Goal: Task Accomplishment & Management: Manage account settings

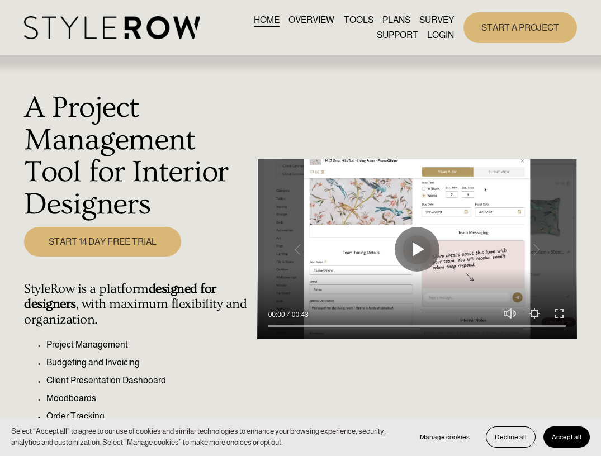
click at [438, 37] on link "LOGIN" at bounding box center [440, 34] width 27 height 15
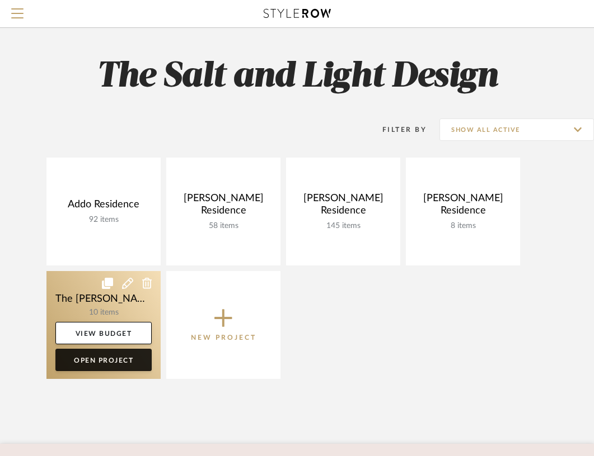
click at [95, 364] on link "Open Project" at bounding box center [103, 360] width 96 height 22
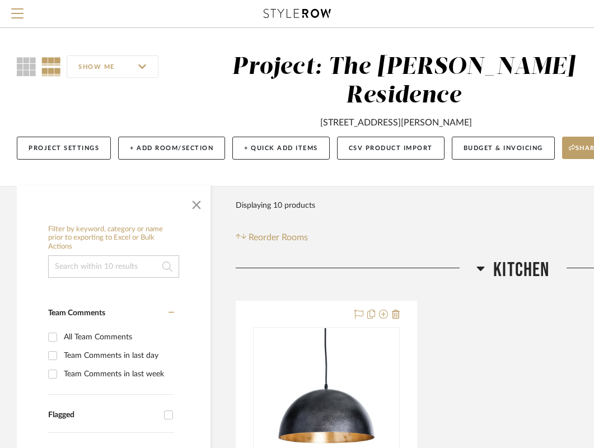
click at [478, 261] on icon at bounding box center [480, 267] width 8 height 13
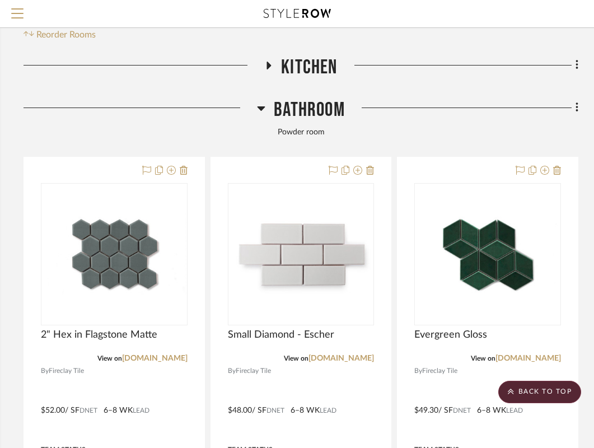
scroll to position [200, 212]
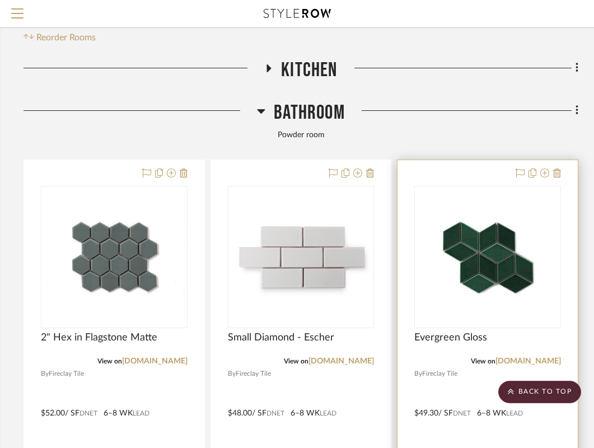
click at [455, 384] on div at bounding box center [487, 404] width 180 height 489
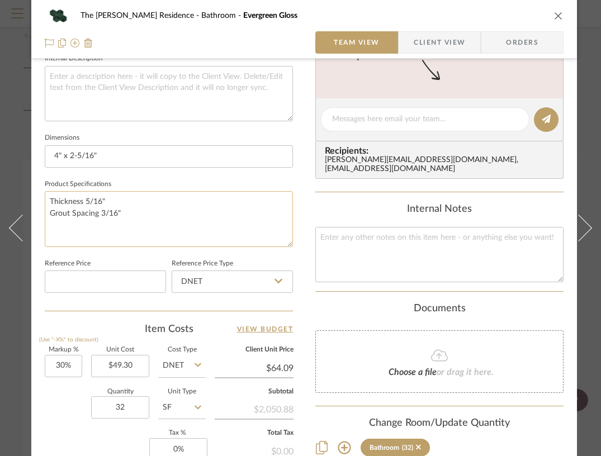
scroll to position [415, 0]
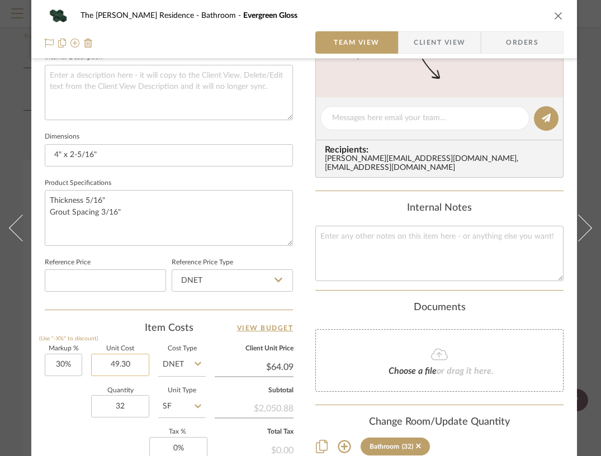
click at [113, 361] on input "49.30" at bounding box center [120, 365] width 58 height 22
type input "$58.00"
type input "$75.40"
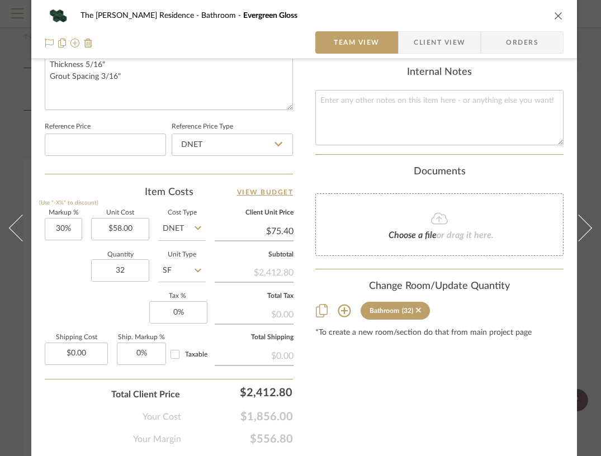
scroll to position [592, 0]
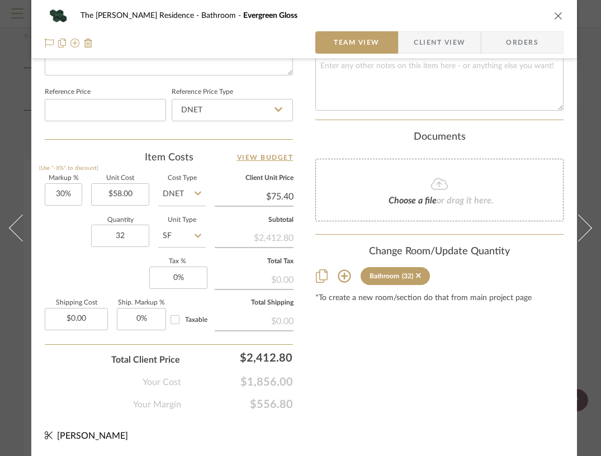
click at [198, 192] on icon at bounding box center [198, 194] width 7 height 4
click at [199, 192] on icon at bounding box center [198, 194] width 7 height 4
click at [189, 241] on span "Retail" at bounding box center [179, 242] width 19 height 8
type input "Retail"
type input "15%"
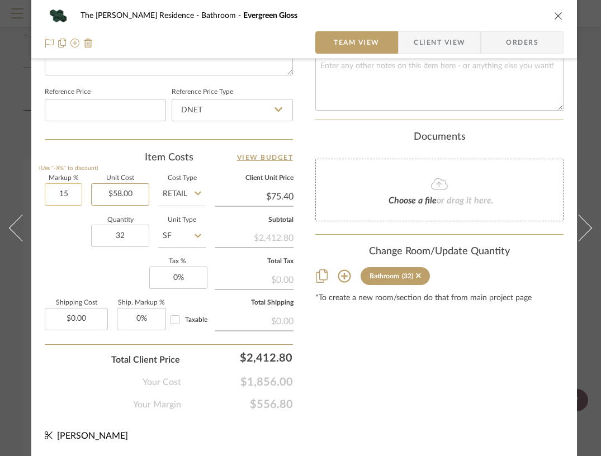
type input "58.00"
type input "$66.70"
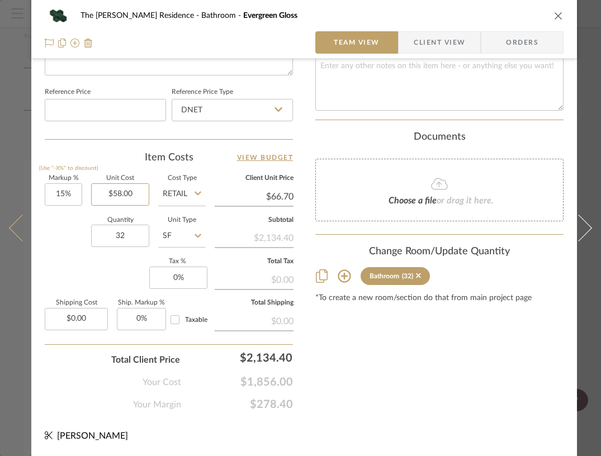
type input "58.00"
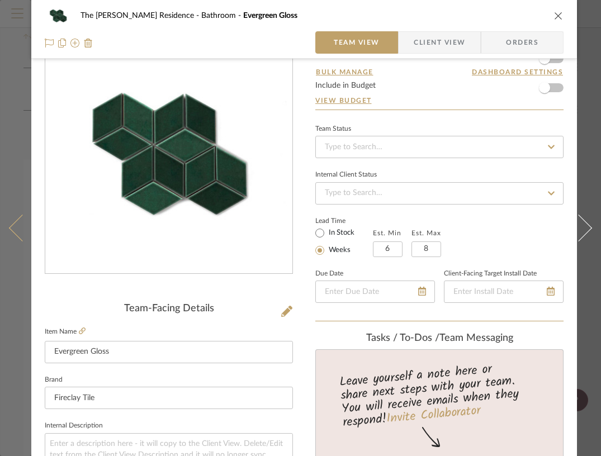
scroll to position [0, 0]
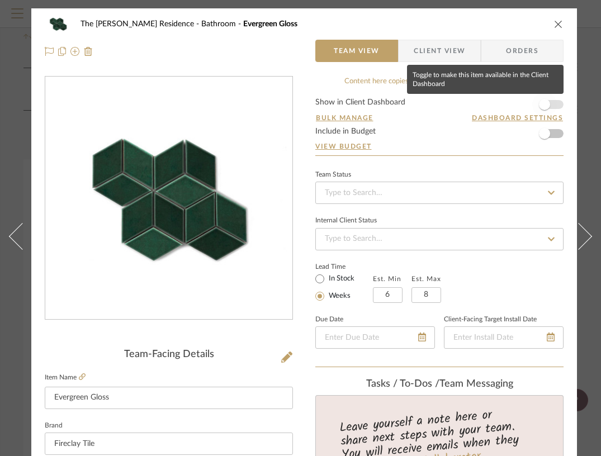
click at [549, 105] on span "button" at bounding box center [544, 104] width 11 height 11
type input "$58.00"
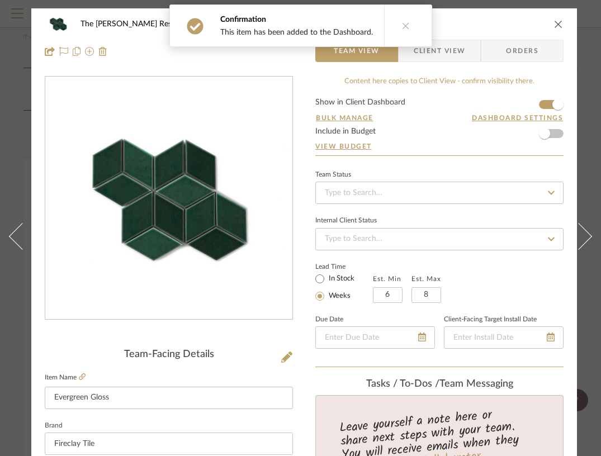
click at [562, 19] on button "close" at bounding box center [559, 24] width 10 height 10
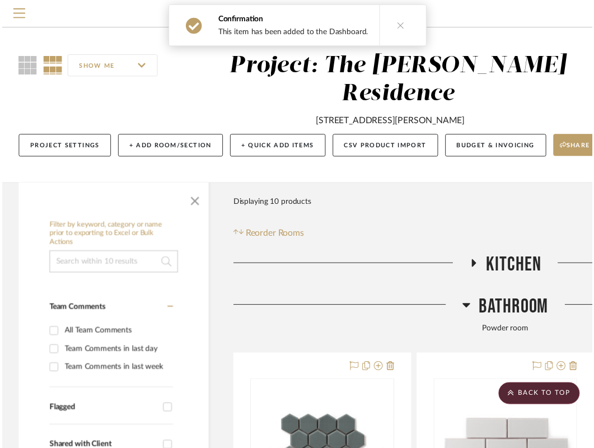
scroll to position [200, 212]
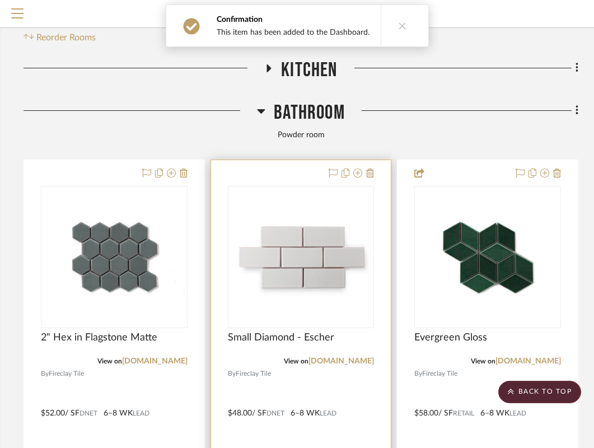
click at [265, 216] on img "0" at bounding box center [301, 256] width 144 height 81
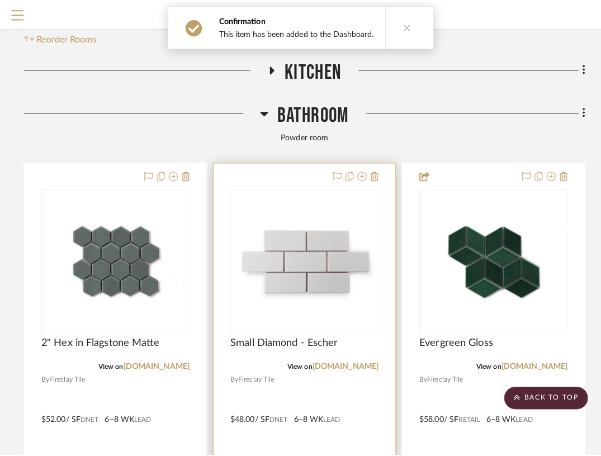
scroll to position [0, 0]
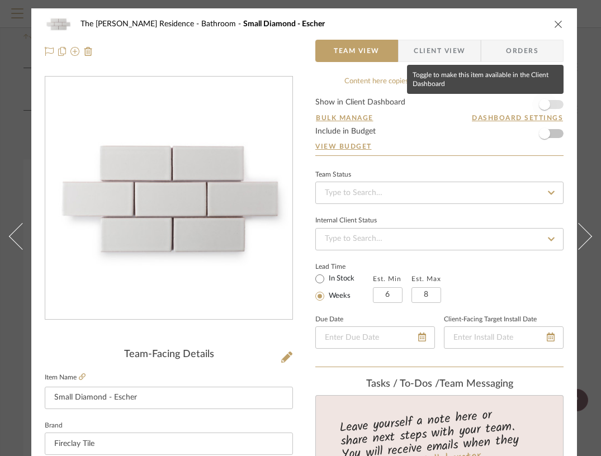
click at [547, 103] on span "button" at bounding box center [544, 104] width 11 height 11
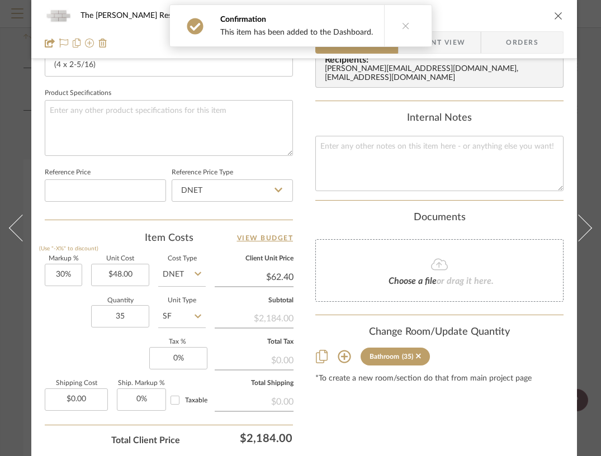
scroll to position [505, 0]
click at [65, 275] on input "30%" at bounding box center [63, 274] width 37 height 22
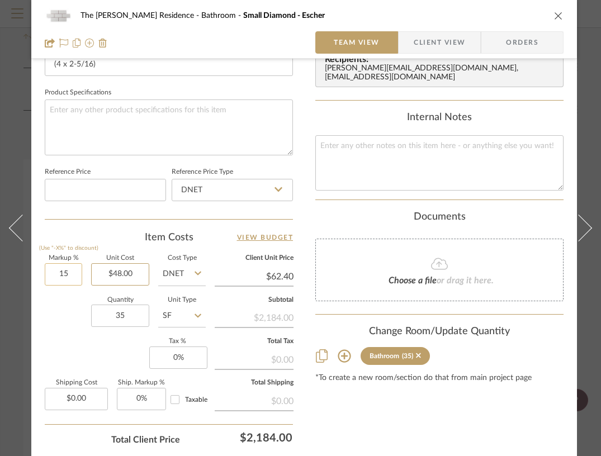
type input "15%"
type input "48.00"
type input "$55.20"
type input "$48.00"
click at [198, 272] on icon at bounding box center [198, 273] width 7 height 9
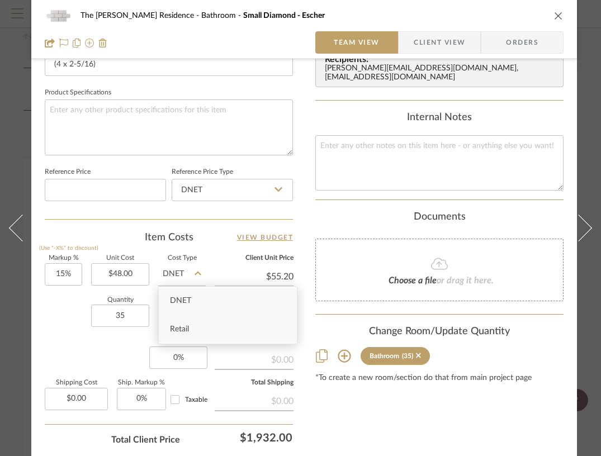
click at [195, 327] on div "Retail" at bounding box center [228, 330] width 138 height 29
type input "Retail"
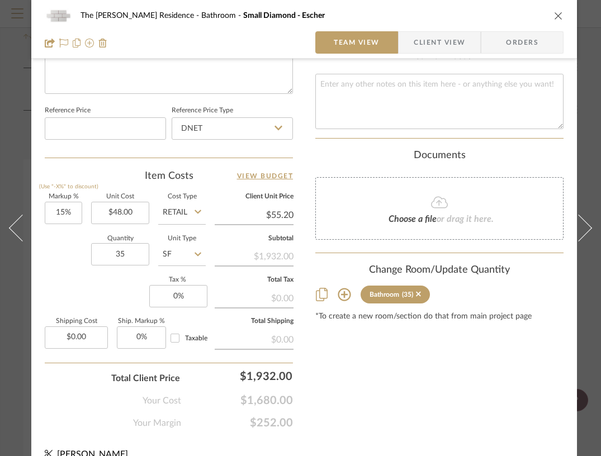
scroll to position [592, 0]
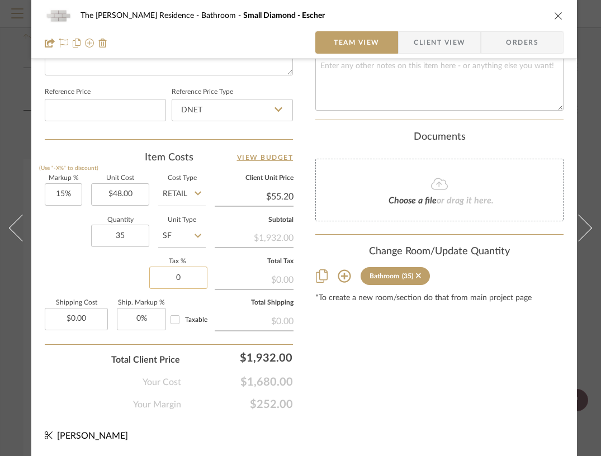
click at [177, 270] on input "0" at bounding box center [178, 278] width 58 height 22
type input "8.875%"
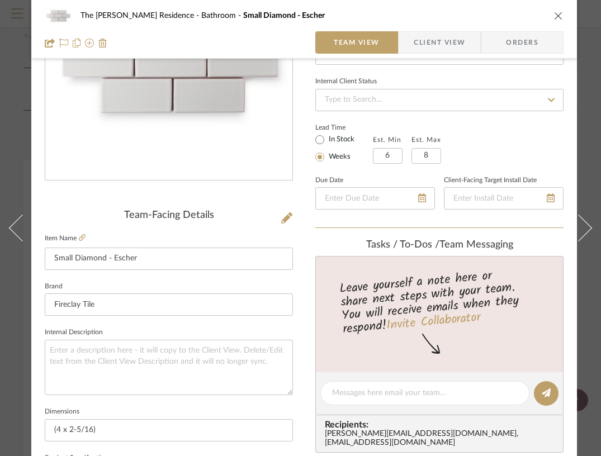
scroll to position [0, 0]
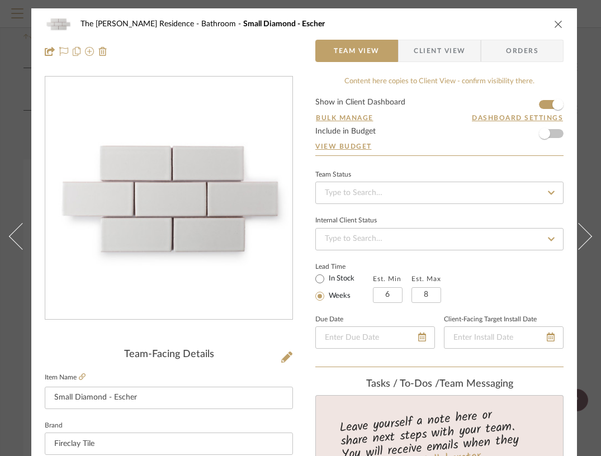
click at [556, 26] on icon "close" at bounding box center [558, 24] width 9 height 9
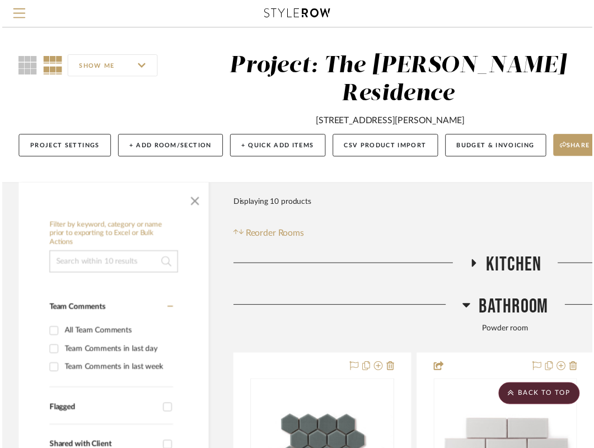
scroll to position [200, 212]
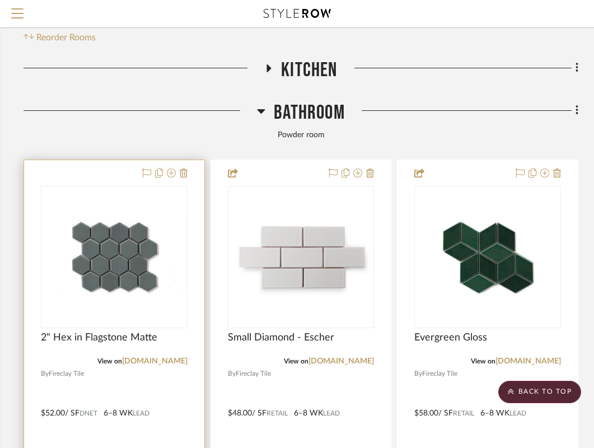
click at [114, 234] on img "0" at bounding box center [114, 256] width 144 height 81
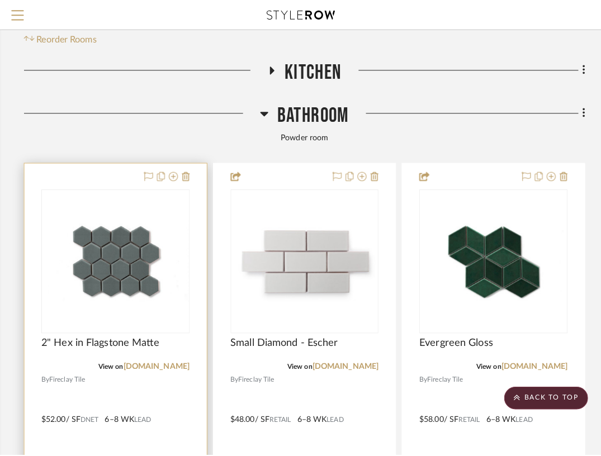
scroll to position [0, 0]
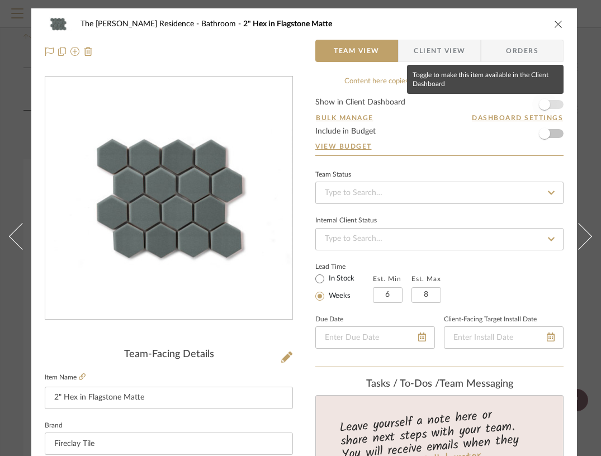
click at [545, 102] on span "button" at bounding box center [544, 104] width 11 height 11
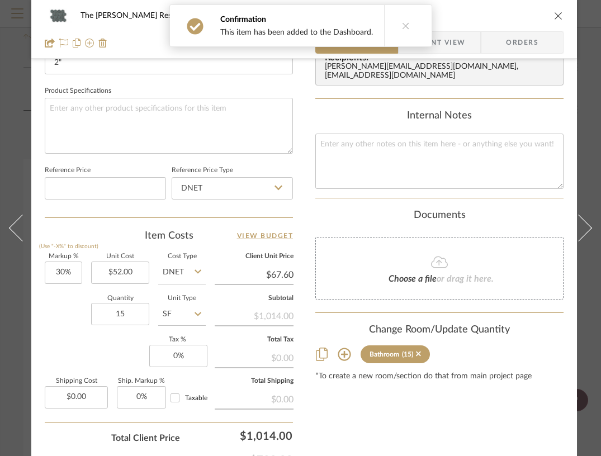
scroll to position [514, 0]
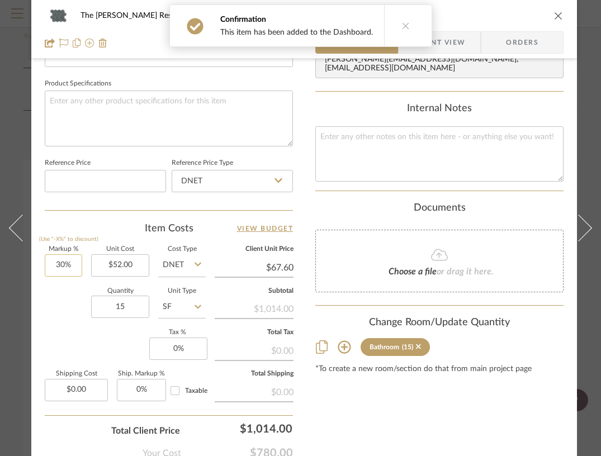
click at [61, 263] on input "30%" at bounding box center [63, 266] width 37 height 22
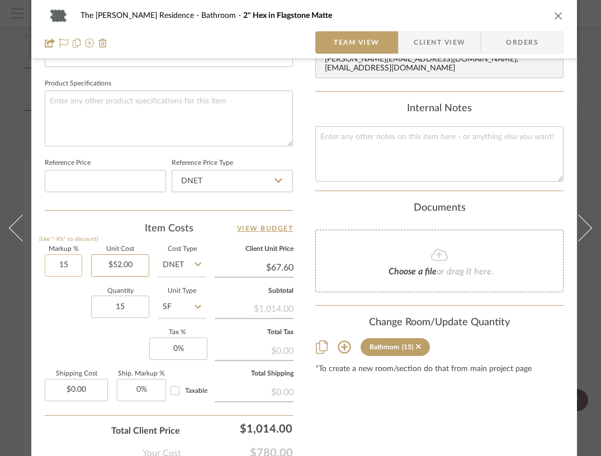
type input "15%"
type input "52.00"
type input "$59.80"
type input "$52.00"
click at [177, 350] on input "0" at bounding box center [178, 349] width 58 height 22
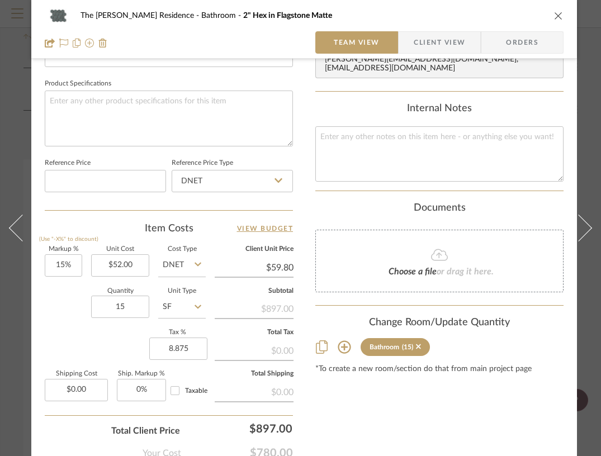
type input "8.875%"
click at [377, 394] on div "Content here copies to Client View - confirm visibility there. Show in Client D…" at bounding box center [440, 22] width 248 height 921
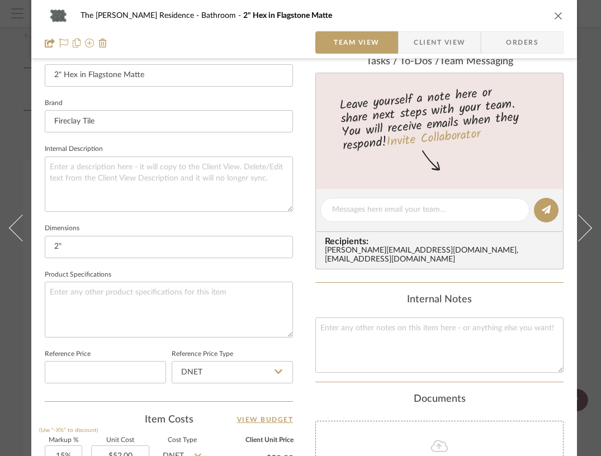
scroll to position [18, 0]
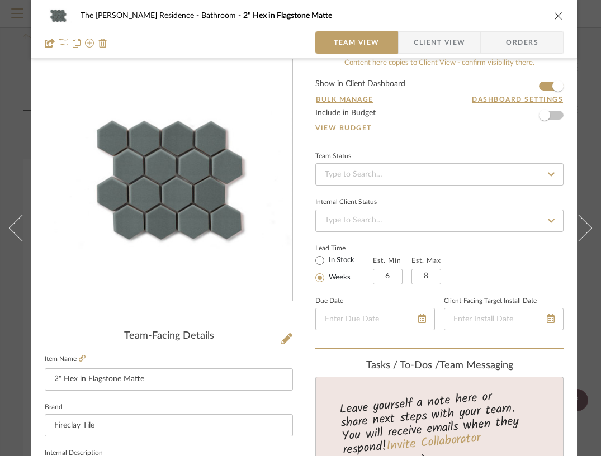
click at [558, 18] on icon "close" at bounding box center [558, 15] width 9 height 9
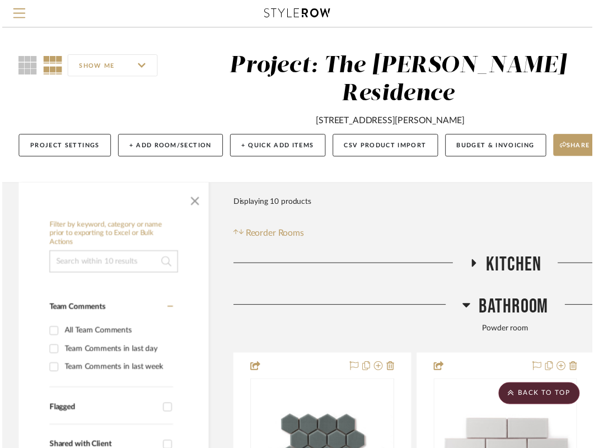
scroll to position [200, 212]
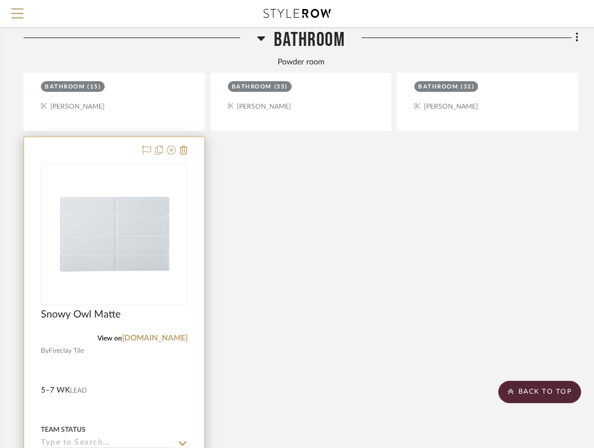
click at [0, 0] on img at bounding box center [0, 0] width 0 height 0
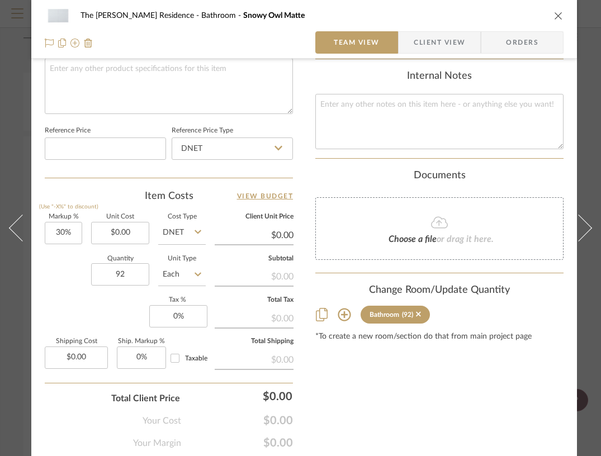
scroll to position [548, 0]
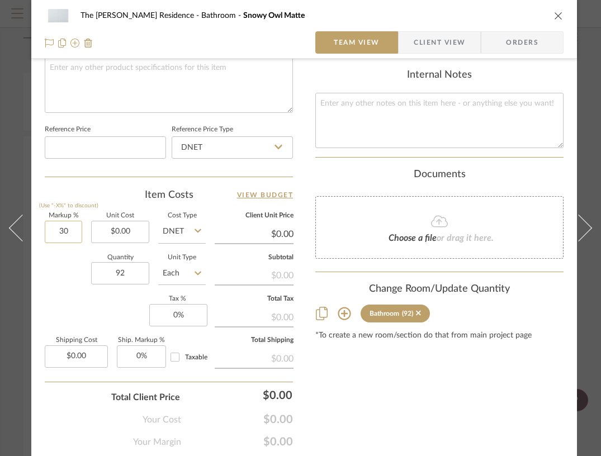
click at [60, 228] on input "30" at bounding box center [63, 232] width 37 height 22
type input "15%"
type input "0"
click at [176, 311] on input "0" at bounding box center [178, 315] width 58 height 22
type input "8.875%"
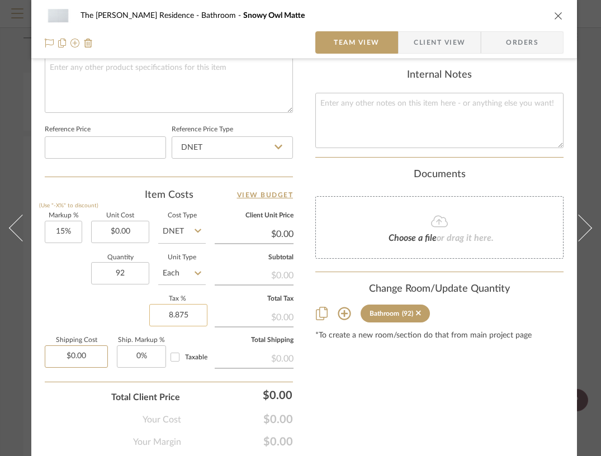
type input "0.00"
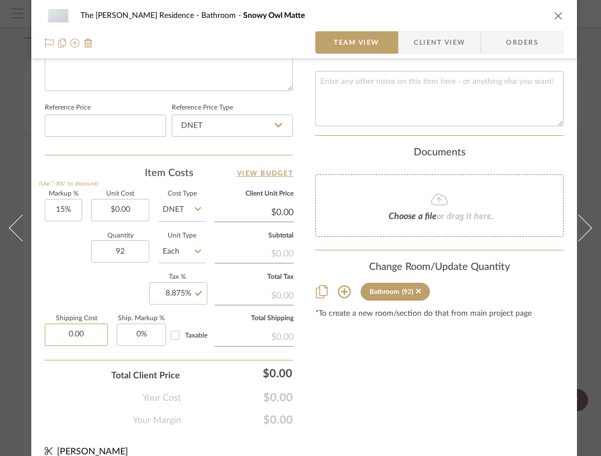
scroll to position [570, 0]
click at [198, 247] on icon at bounding box center [198, 251] width 7 height 9
type input "$0.00"
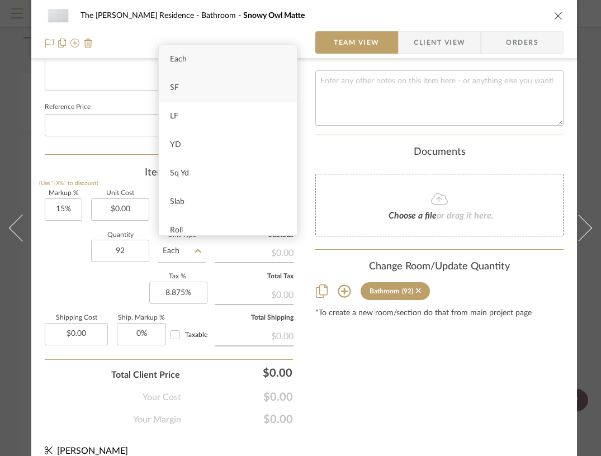
click at [192, 91] on div "SF" at bounding box center [228, 88] width 138 height 29
type input "SF"
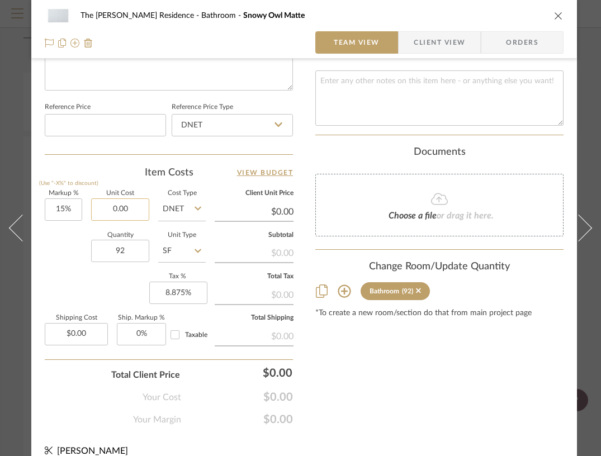
click at [114, 206] on input "0.00" at bounding box center [120, 210] width 58 height 22
type input "$44.00"
type input "$50.60"
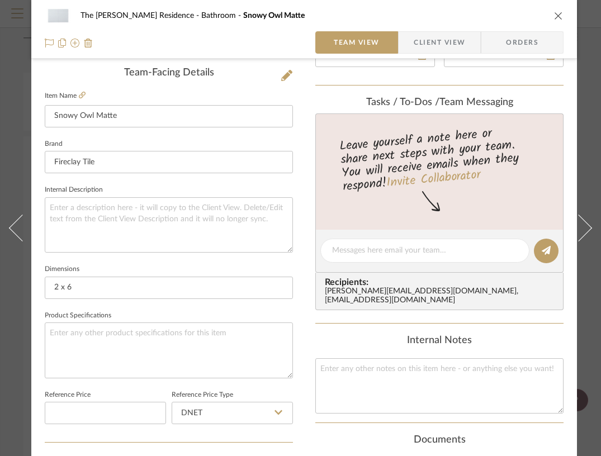
scroll to position [0, 0]
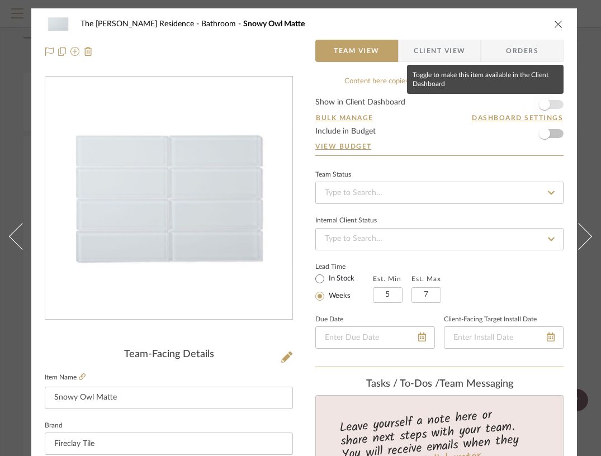
click at [548, 101] on span "button" at bounding box center [544, 104] width 11 height 11
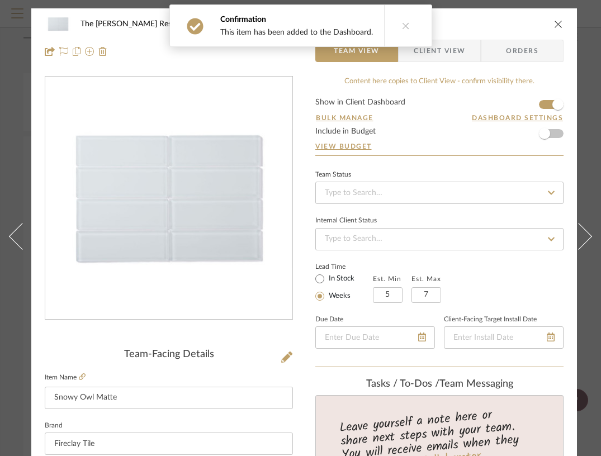
click at [559, 26] on icon "close" at bounding box center [558, 24] width 9 height 9
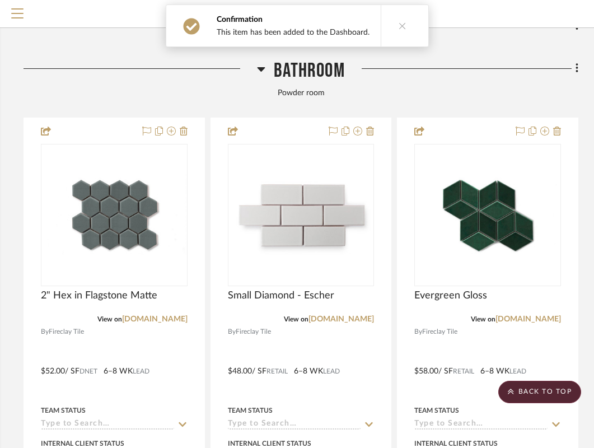
scroll to position [0, 212]
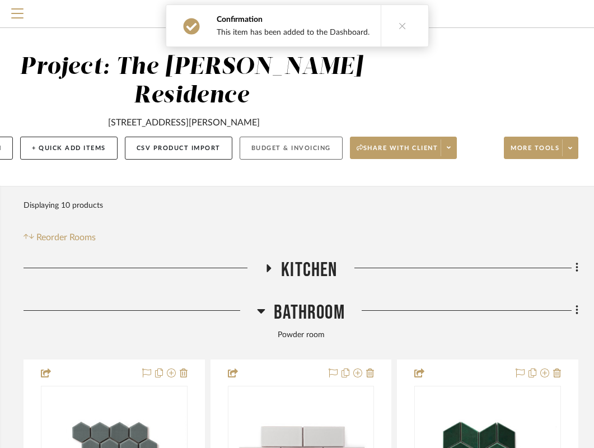
click at [300, 136] on button "Budget & Invoicing" at bounding box center [290, 147] width 103 height 23
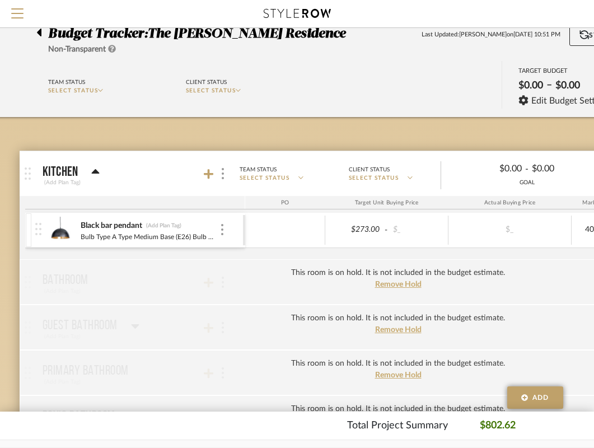
scroll to position [16, 0]
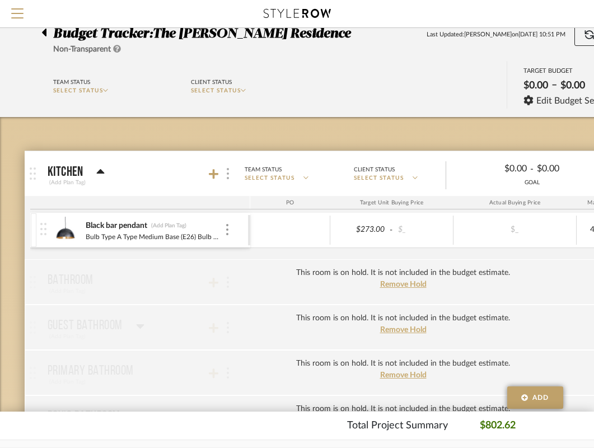
click at [228, 174] on img at bounding box center [228, 173] width 2 height 11
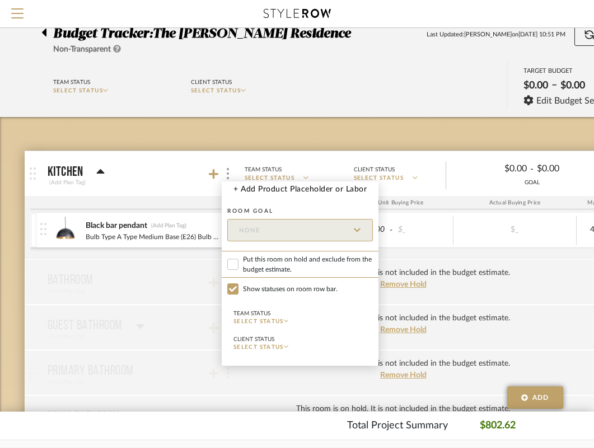
click at [245, 264] on span "Put this room on hold and exclude from the budget estimate." at bounding box center [308, 264] width 130 height 20
click at [238, 264] on input "Put this room on hold and exclude from the budget estimate." at bounding box center [232, 263] width 11 height 11
checkbox input "true"
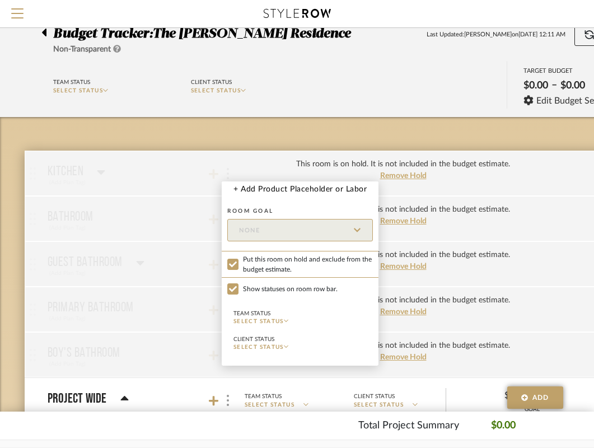
click at [199, 237] on div at bounding box center [297, 224] width 594 height 448
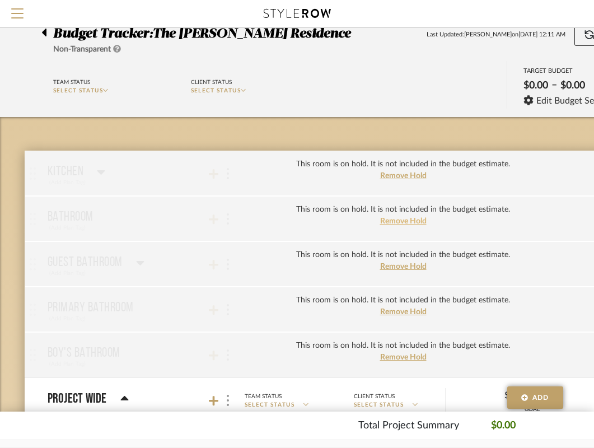
click at [410, 220] on span "Remove Hold" at bounding box center [403, 221] width 46 height 8
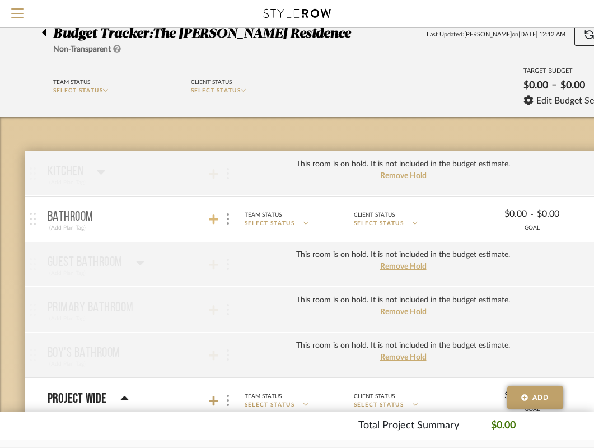
click at [213, 218] on icon at bounding box center [214, 219] width 10 height 10
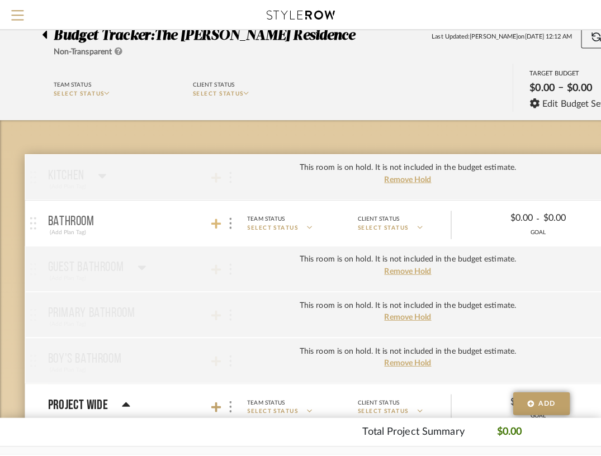
scroll to position [0, 0]
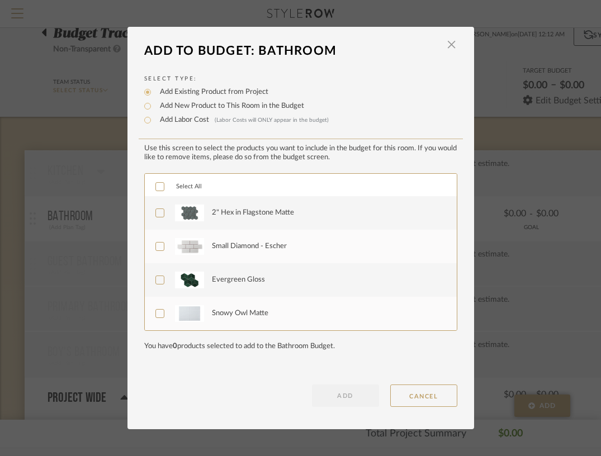
click at [158, 190] on icon at bounding box center [160, 187] width 8 height 8
click at [350, 404] on button "ADD" at bounding box center [345, 396] width 67 height 22
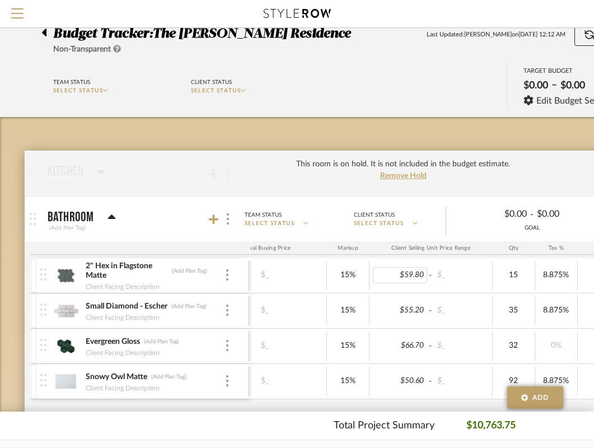
click at [406, 272] on div "$59.80" at bounding box center [400, 275] width 55 height 16
type input "52"
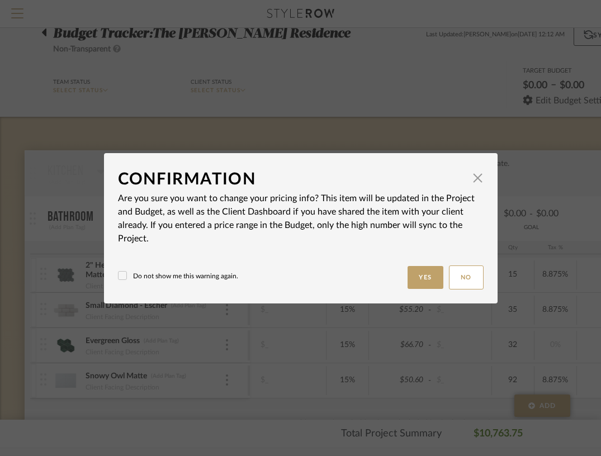
click at [120, 276] on icon at bounding box center [123, 276] width 8 height 8
click at [420, 284] on button "Yes" at bounding box center [426, 277] width 36 height 23
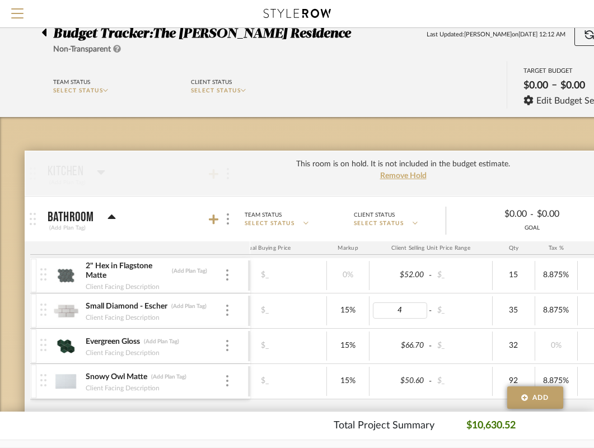
type input "48"
type input "58"
click at [408, 374] on div "$50.60" at bounding box center [400, 381] width 55 height 16
type input "52"
click at [412, 379] on div "$52.00" at bounding box center [400, 381] width 55 height 16
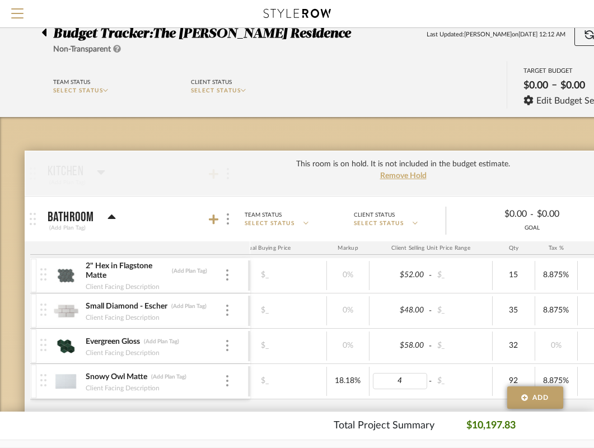
type input "44"
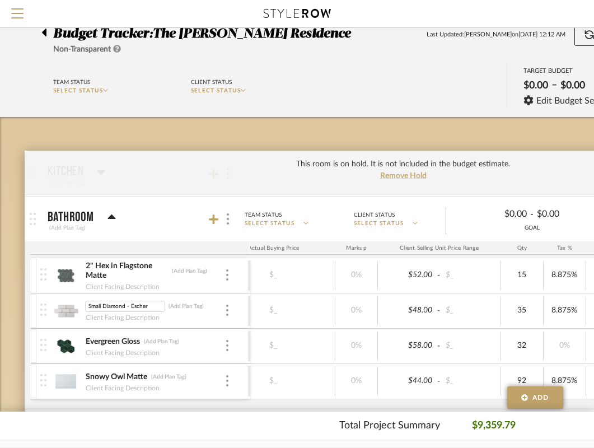
click at [147, 305] on input "Small Diamond - Escher" at bounding box center [125, 305] width 80 height 11
type input "Small Diamond - French Linen"
type input "Escher"
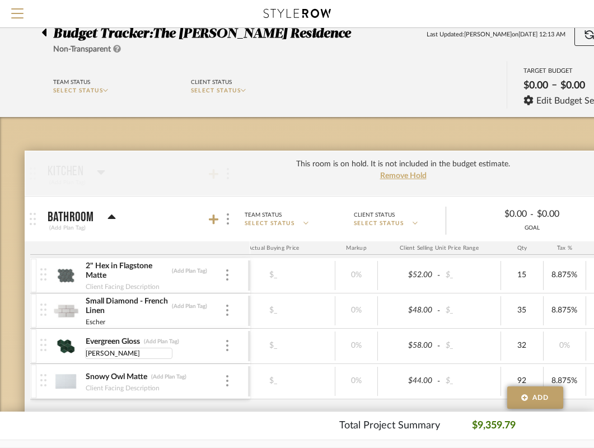
type input "Escher"
type input "Hex"
type input "2x6"
click at [183, 408] on div "2" Hex in Flagstone Matte (Add Plan Tag) Hex $52.00 - $_ $_ 0% $52.00 - $_ 15 8…" at bounding box center [367, 334] width 1157 height 152
type input "8.875"
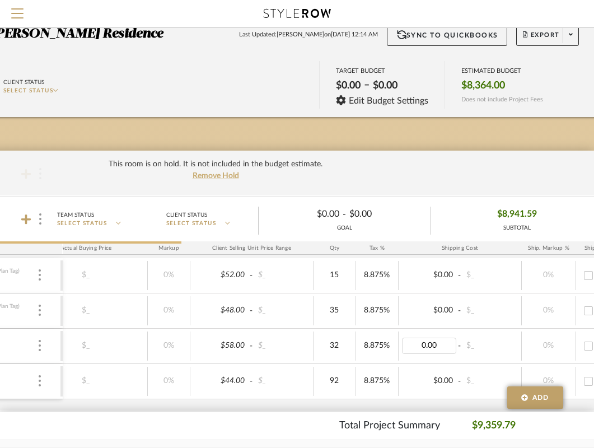
scroll to position [16, 212]
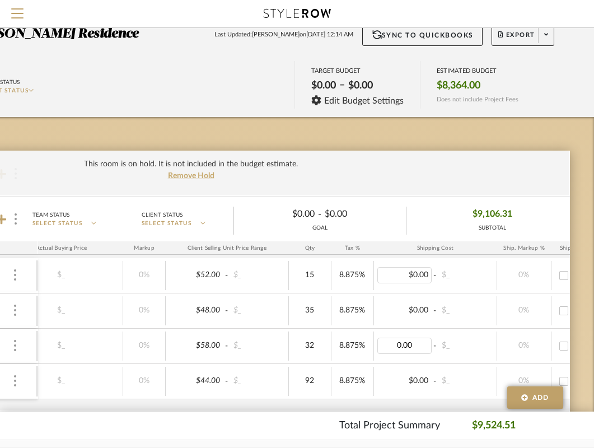
click at [416, 276] on div "$0.00" at bounding box center [404, 275] width 55 height 16
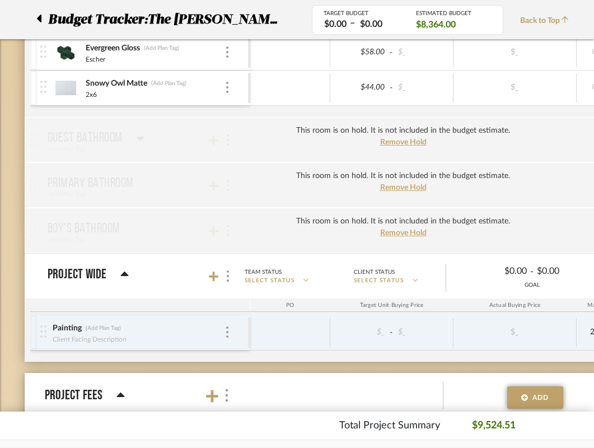
scroll to position [316, 0]
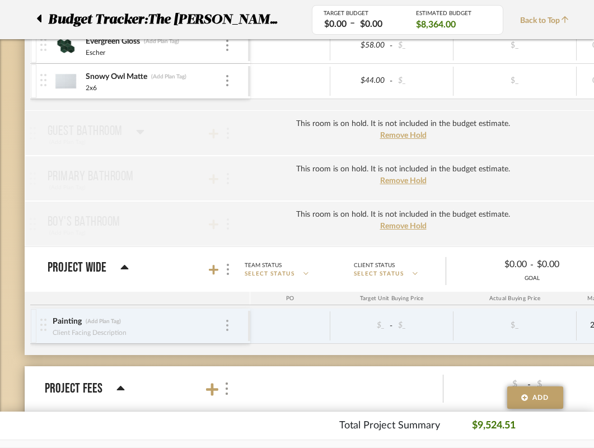
click at [226, 326] on img at bounding box center [227, 324] width 2 height 11
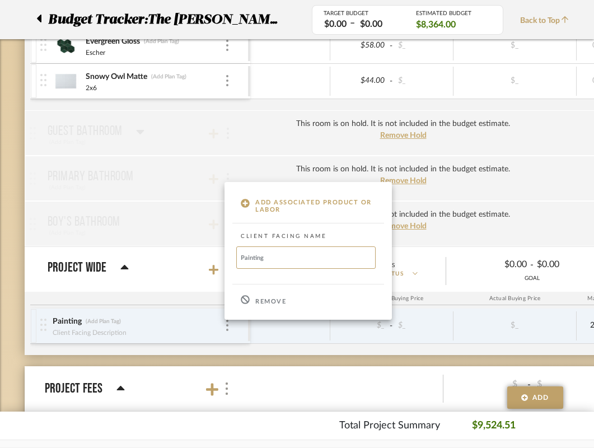
click at [248, 305] on fa-icon at bounding box center [245, 300] width 9 height 11
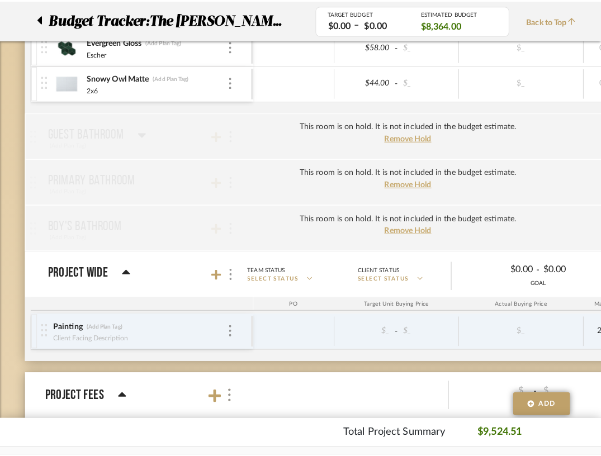
scroll to position [0, 0]
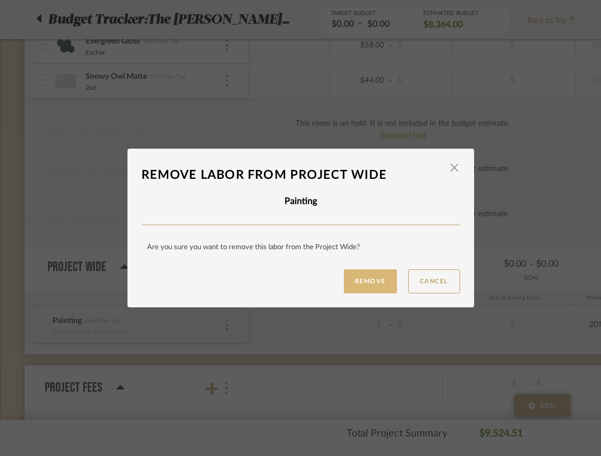
click at [371, 286] on button "Remove" at bounding box center [370, 282] width 53 height 24
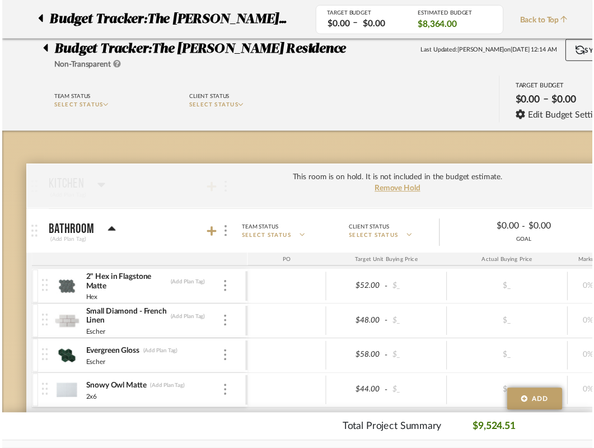
scroll to position [316, 0]
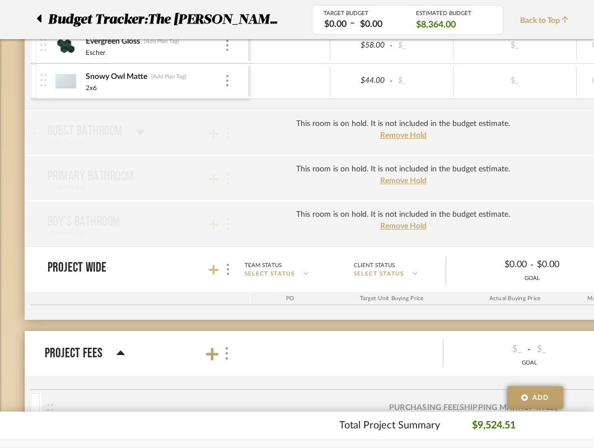
click at [215, 268] on icon at bounding box center [214, 269] width 10 height 11
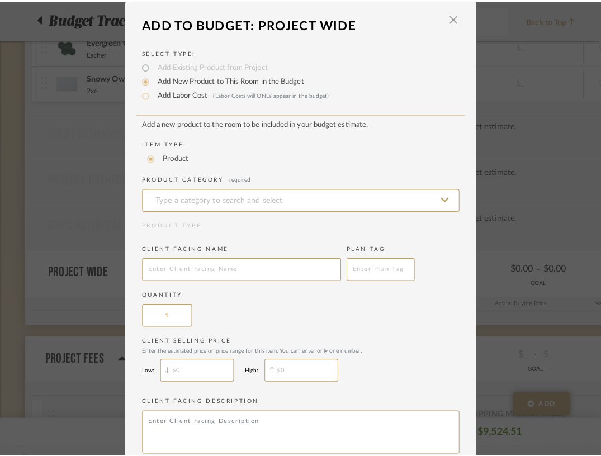
scroll to position [0, 0]
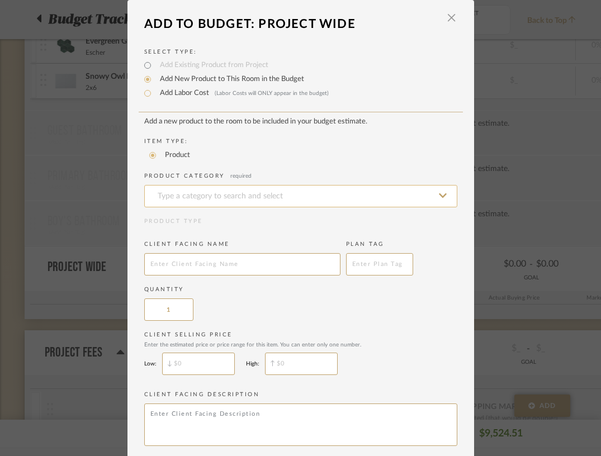
click at [304, 197] on input at bounding box center [300, 196] width 313 height 22
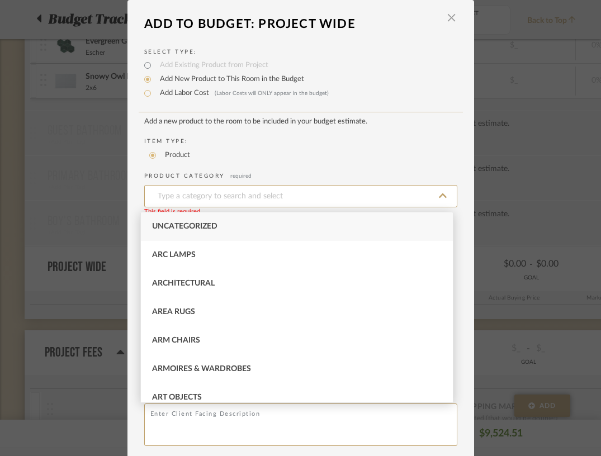
click at [186, 99] on label "Add Labor Cost (Labor Costs will ONLY appear in the budget)" at bounding box center [241, 93] width 175 height 11
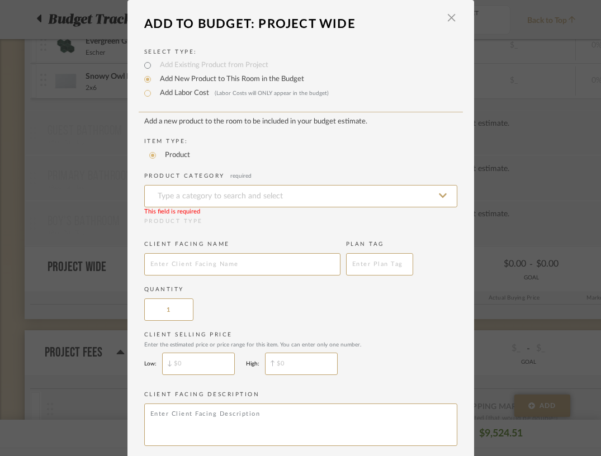
click at [182, 92] on label "Add Labor Cost (Labor Costs will ONLY appear in the budget)" at bounding box center [241, 93] width 175 height 11
click at [154, 92] on input "Add Labor Cost (Labor Costs will ONLY appear in the budget)" at bounding box center [147, 93] width 13 height 13
radio input "true"
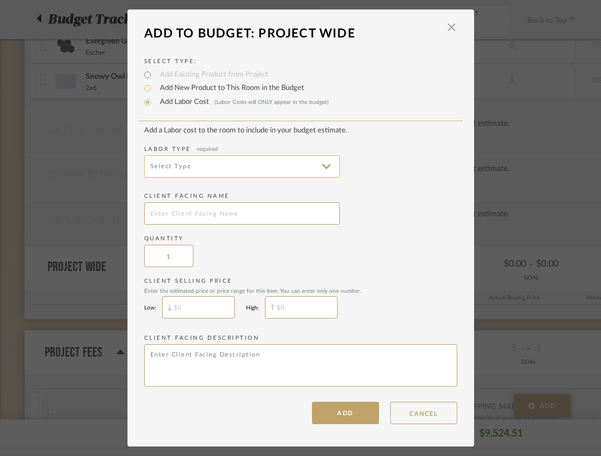
click at [205, 172] on input at bounding box center [242, 167] width 196 height 22
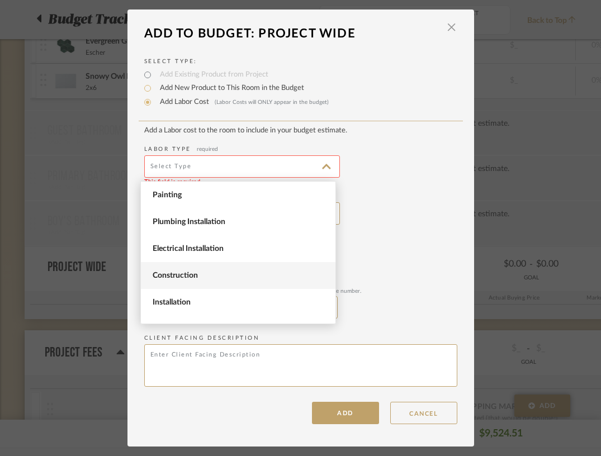
scroll to position [153, 0]
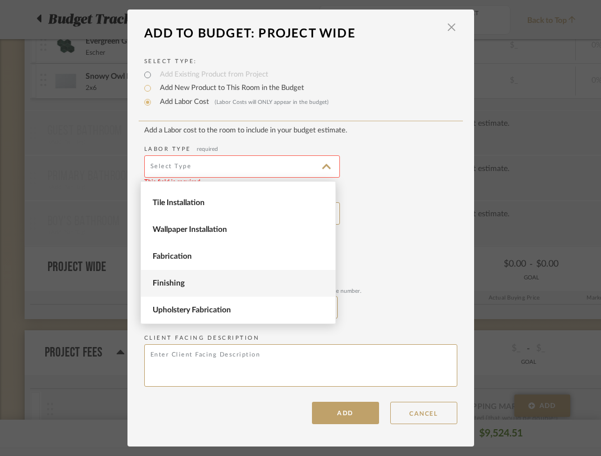
click at [226, 284] on span "Finishing" at bounding box center [240, 284] width 174 height 10
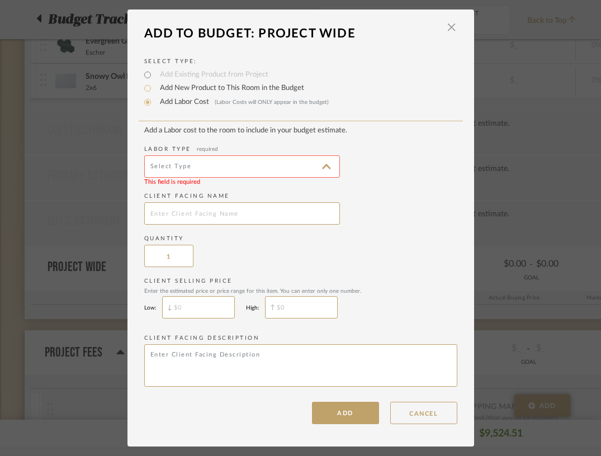
type input "Finishing"
click at [170, 215] on input "text" at bounding box center [242, 214] width 196 height 22
type input "Shpping and handling"
click at [192, 305] on input "$" at bounding box center [198, 307] width 73 height 22
type input "$986.32"
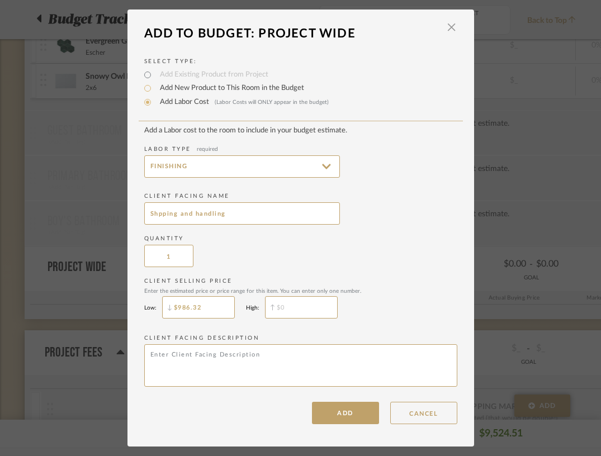
drag, startPoint x: 236, startPoint y: 219, endPoint x: 80, endPoint y: 180, distance: 160.4
click at [128, 180] on mat-dialog-content "Add To Budget: Project Wide × Select Type: Add Existing Product from Project Ad…" at bounding box center [301, 223] width 347 height 404
click at [157, 221] on input "Shpping and handling" at bounding box center [242, 214] width 196 height 22
click at [154, 208] on input "Shpping and handling" at bounding box center [242, 214] width 196 height 22
click at [157, 214] on input "Shpping and handling" at bounding box center [242, 214] width 196 height 22
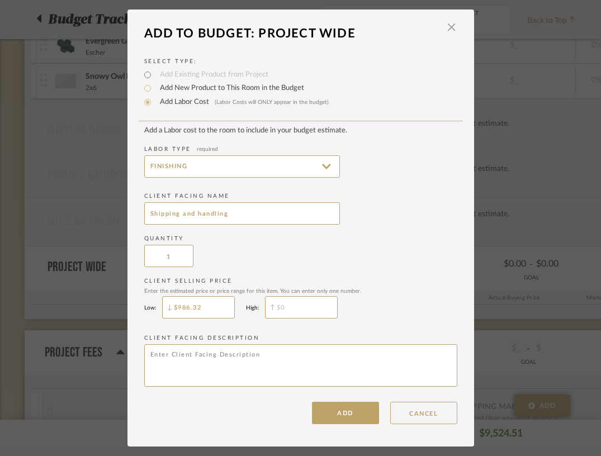
drag, startPoint x: 239, startPoint y: 216, endPoint x: 50, endPoint y: 211, distance: 189.2
click at [128, 211] on mat-dialog-content "Add To Budget: Project Wide × Select Type: Add Existing Product from Project Ad…" at bounding box center [301, 223] width 347 height 404
type input "Shipping and handling"
click at [166, 351] on textarea at bounding box center [300, 366] width 313 height 43
paste textarea "Shipping and handling"
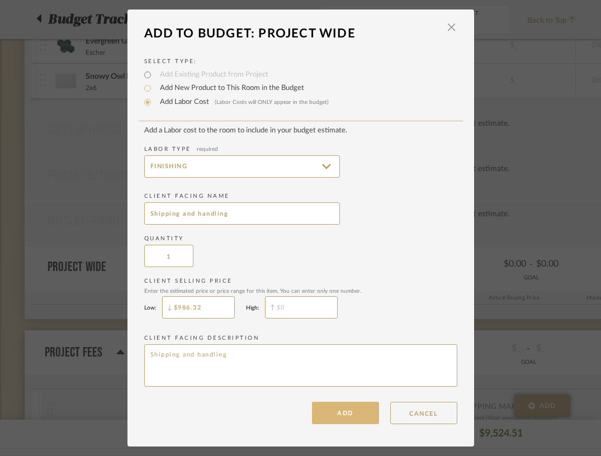
type textarea "Shipping and handling"
click at [357, 420] on button "ADD" at bounding box center [345, 413] width 67 height 22
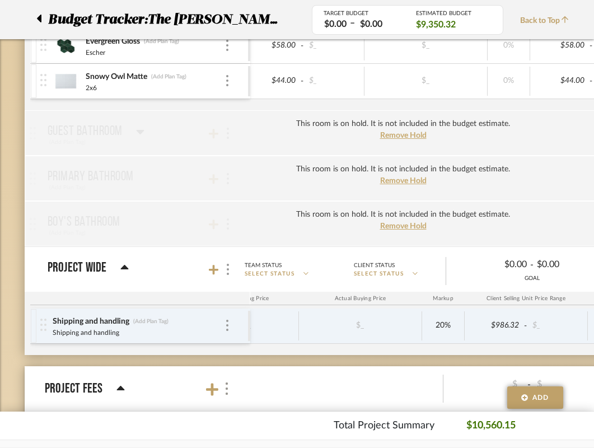
scroll to position [0, 198]
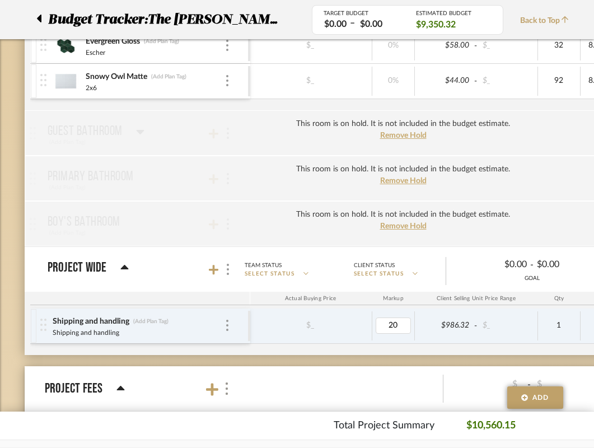
type input "0"
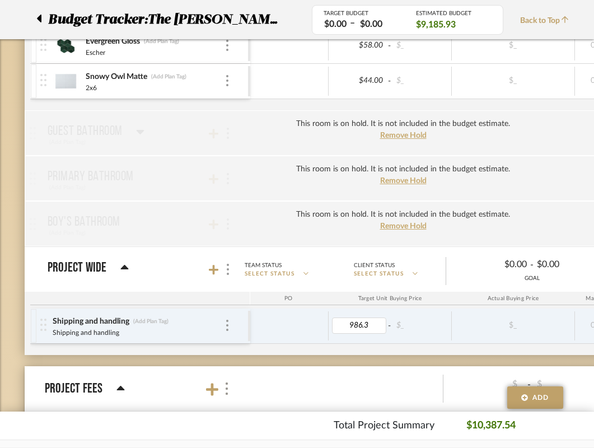
type input "986.32"
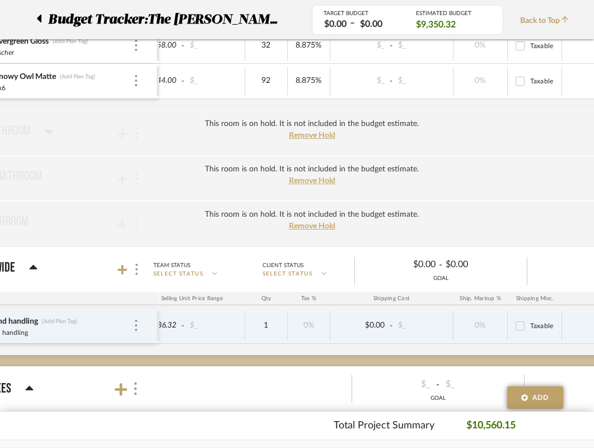
click at [342, 356] on div "This room is on hold. It is not included in the budget estimate. Remove Hold Ki…" at bounding box center [311, 260] width 757 height 887
click at [336, 351] on div "Shipping and handling (Add Plan Tag) Shipping and handling $986.32 - $_ $_ 0% $…" at bounding box center [111, 331] width 1157 height 46
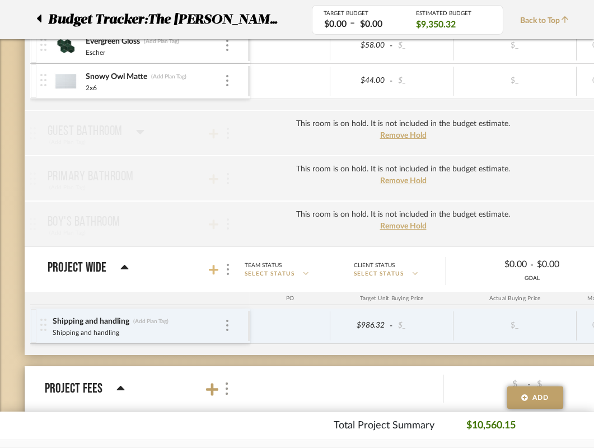
click at [212, 267] on icon at bounding box center [214, 270] width 10 height 10
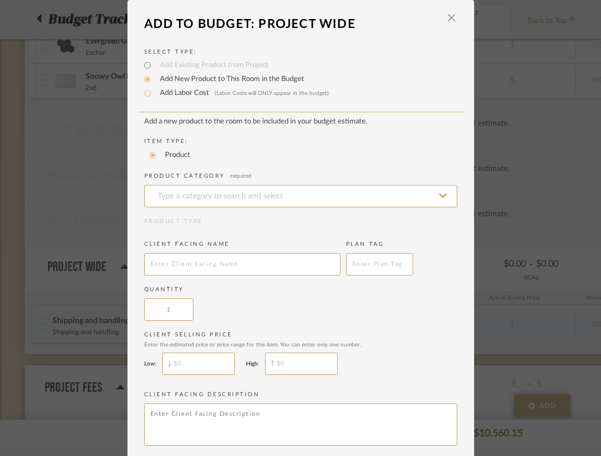
click at [191, 95] on label "Add Labor Cost (Labor Costs will ONLY appear in the budget)" at bounding box center [241, 93] width 175 height 11
click at [154, 95] on input "Add Labor Cost (Labor Costs will ONLY appear in the budget)" at bounding box center [147, 93] width 13 height 13
radio input "true"
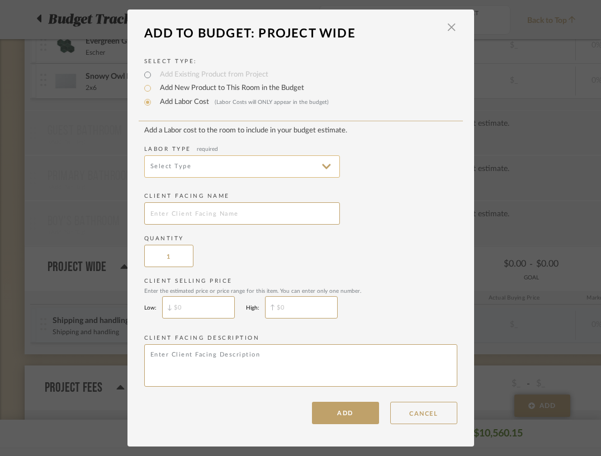
click at [200, 168] on input at bounding box center [242, 167] width 196 height 22
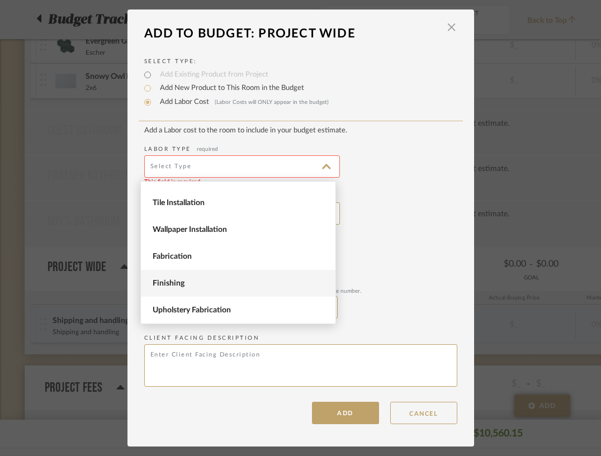
click at [189, 283] on span "Finishing" at bounding box center [240, 284] width 174 height 10
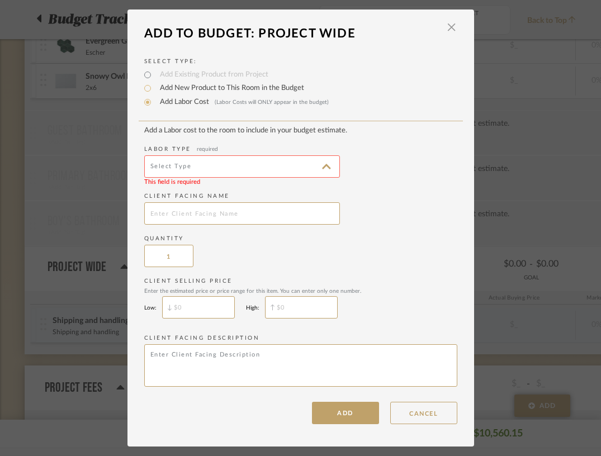
type input "Finishing"
click at [181, 213] on input "text" at bounding box center [242, 214] width 196 height 22
type input "Fireclay Card fee"
click at [194, 310] on input "$" at bounding box center [198, 307] width 73 height 22
type input "$250"
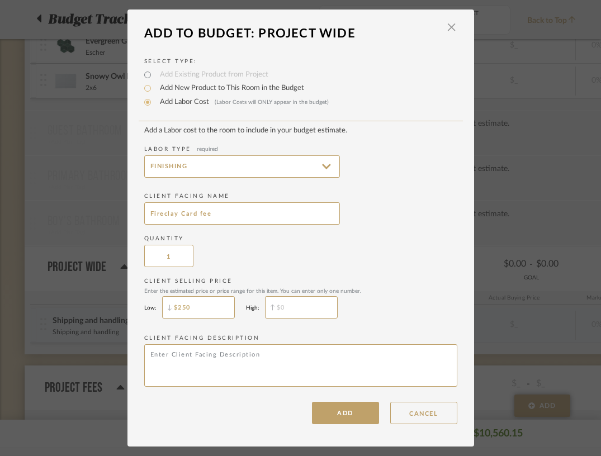
drag, startPoint x: 228, startPoint y: 217, endPoint x: 71, endPoint y: 203, distance: 157.3
click at [128, 203] on mat-dialog-content "Add To Budget: Project Wide × Select Type: Add Existing Product from Project Ad…" at bounding box center [301, 223] width 347 height 404
click at [187, 357] on textarea at bounding box center [300, 366] width 313 height 43
paste textarea "Fireclay Card fee"
type textarea "Fireclay Card fee"
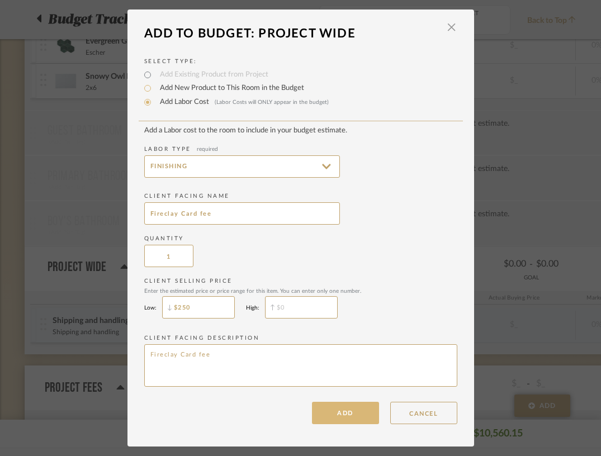
click at [355, 421] on button "ADD" at bounding box center [345, 413] width 67 height 22
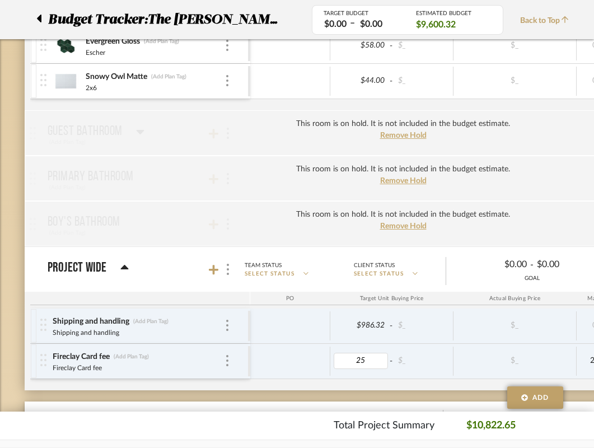
type input "250"
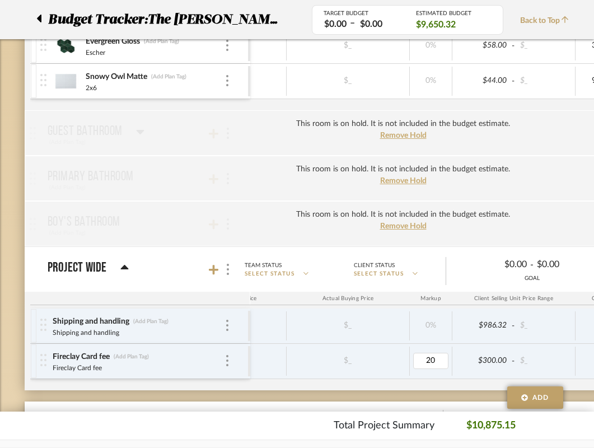
type input "0"
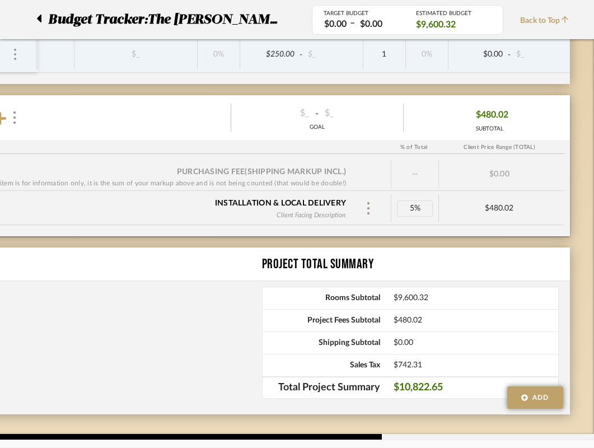
click at [414, 211] on div "5%" at bounding box center [415, 208] width 36 height 16
type input "0"
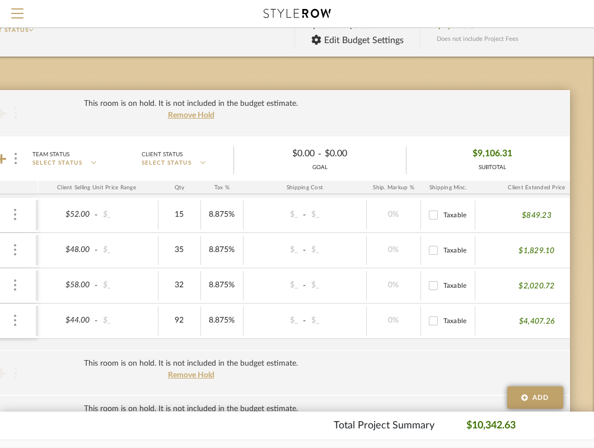
scroll to position [74, 212]
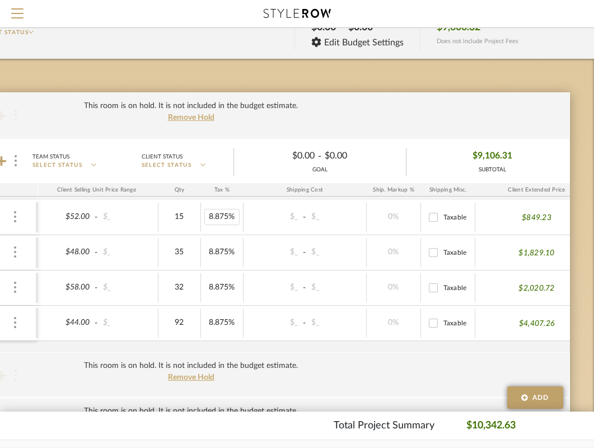
click at [222, 214] on div "8.875%" at bounding box center [221, 217] width 35 height 16
click at [222, 217] on input "8.875" at bounding box center [221, 217] width 35 height 16
type input "8.375"
click at [218, 252] on input "8.875" at bounding box center [221, 252] width 35 height 16
type input "8.375"
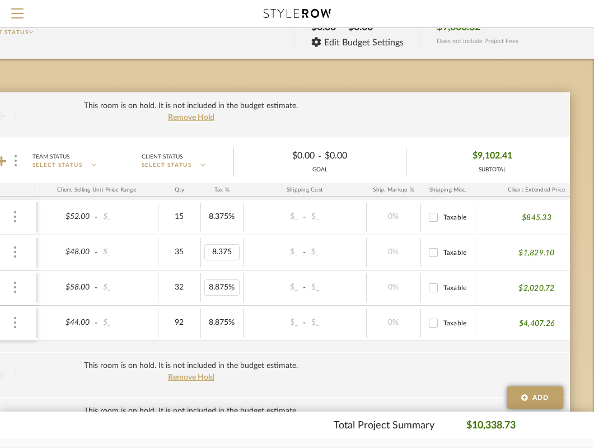
click at [217, 286] on div "8.875%" at bounding box center [221, 287] width 35 height 16
click at [217, 286] on input "8.875" at bounding box center [221, 287] width 35 height 16
type input "8.375"
click at [218, 325] on div "8.875%" at bounding box center [221, 322] width 35 height 16
click at [218, 325] on input "8.875" at bounding box center [221, 322] width 35 height 16
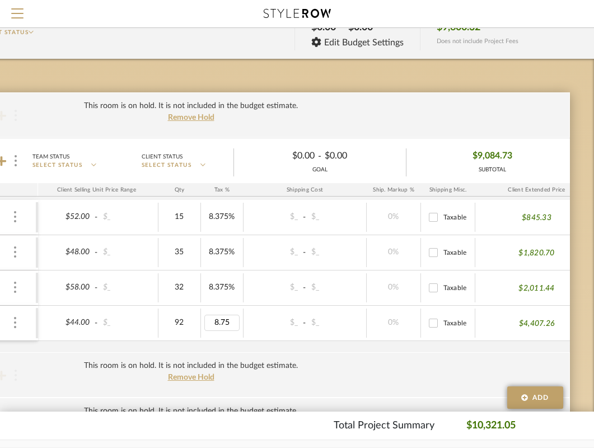
type input "8.375"
click at [378, 357] on div "This room is on hold. It is not included in the budget estimate. Remove Hold" at bounding box center [191, 374] width 757 height 45
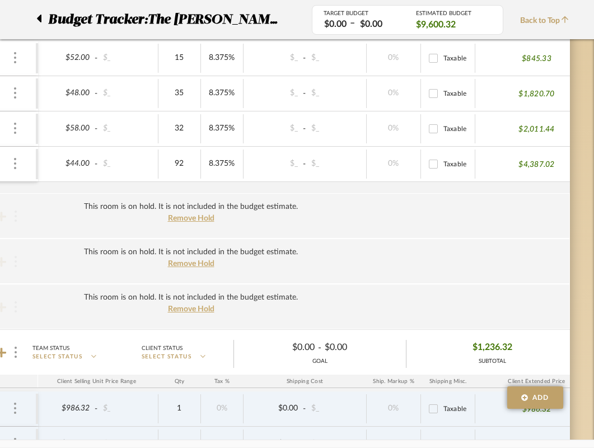
scroll to position [0, 212]
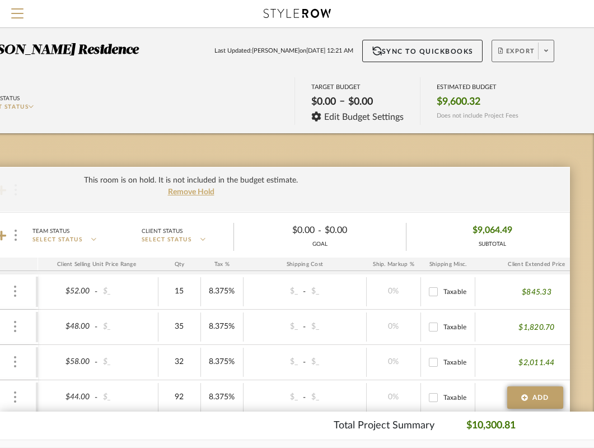
click at [544, 48] on fa-icon at bounding box center [546, 51] width 4 height 6
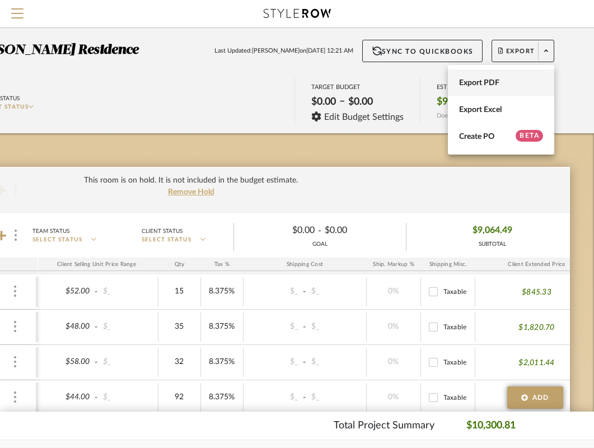
click at [497, 87] on span "Export PDF" at bounding box center [501, 83] width 84 height 10
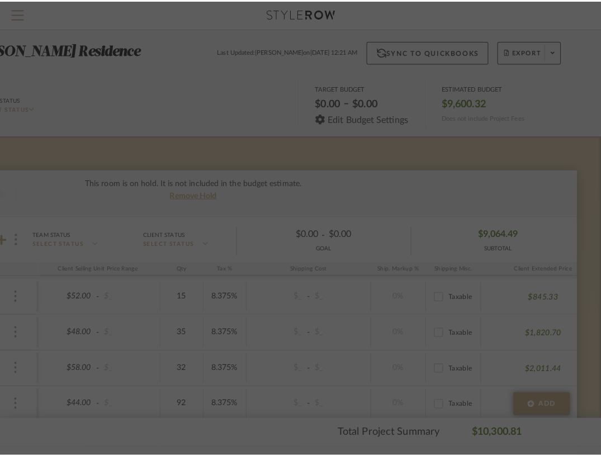
scroll to position [0, 0]
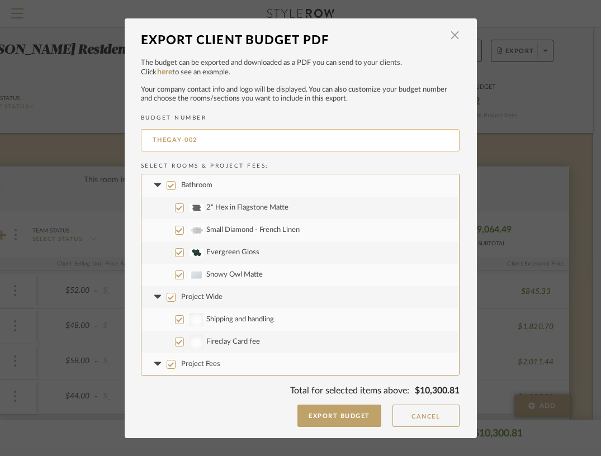
click at [162, 138] on input "THEGAY-002" at bounding box center [300, 140] width 319 height 22
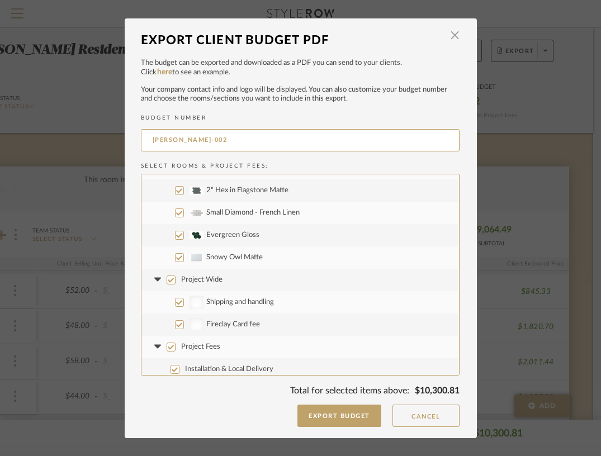
scroll to position [23, 0]
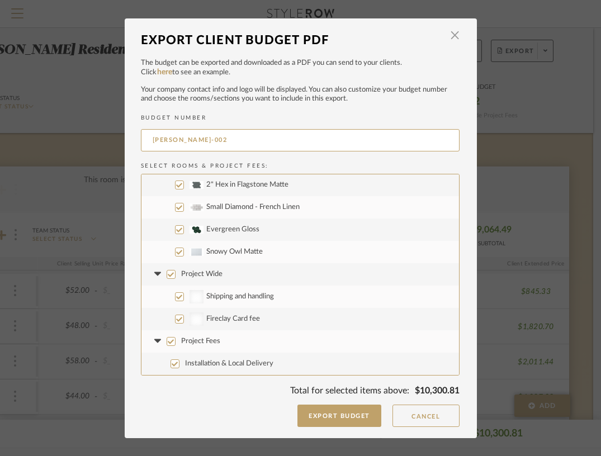
type input "[PERSON_NAME]-002"
click at [167, 342] on input "Project Fees" at bounding box center [171, 341] width 9 height 9
checkbox input "false"
click at [343, 416] on button "Export Budget" at bounding box center [340, 416] width 84 height 22
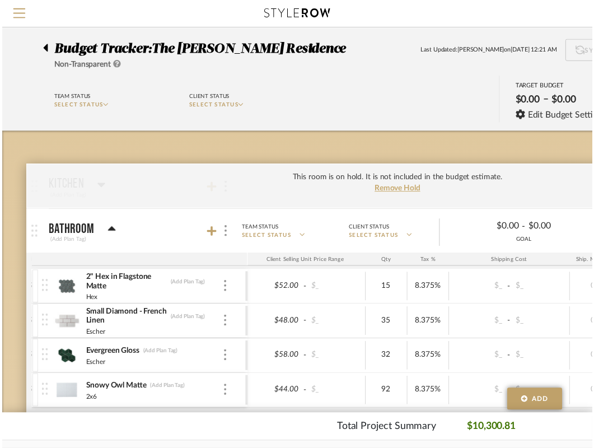
scroll to position [0, 212]
